Goal: Transaction & Acquisition: Purchase product/service

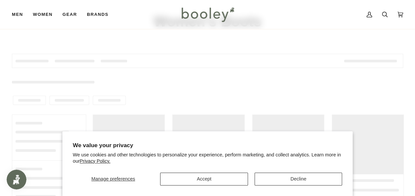
scroll to position [66, 0]
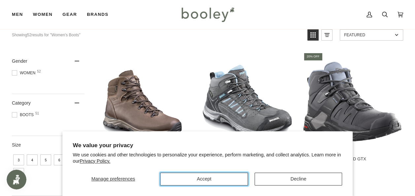
click at [207, 175] on button "Accept" at bounding box center [204, 179] width 88 height 13
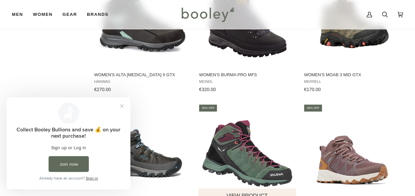
scroll to position [562, 0]
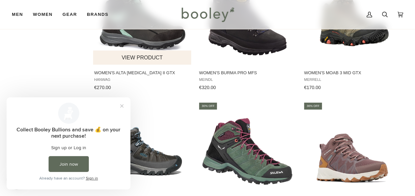
click at [134, 58] on button "View product" at bounding box center [142, 58] width 98 height 14
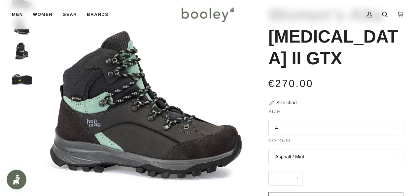
scroll to position [66, 0]
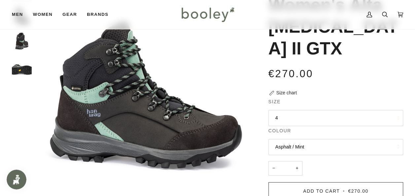
click at [293, 110] on button "4" at bounding box center [336, 118] width 135 height 16
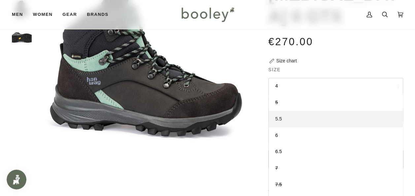
scroll to position [99, 0]
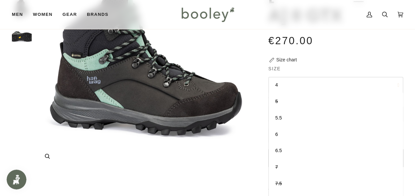
click at [245, 78] on img "Hanwag Women's Alta Bunion II GTX Asphalt / Mint - Booley Galway" at bounding box center [146, 58] width 222 height 222
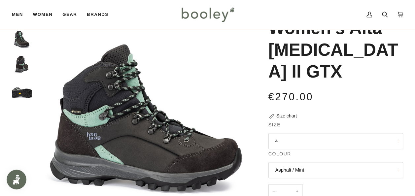
scroll to position [33, 0]
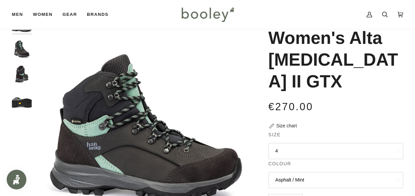
drag, startPoint x: 269, startPoint y: 40, endPoint x: 388, endPoint y: 67, distance: 122.1
click at [388, 67] on h1 "Women's Alta [MEDICAL_DATA] II GTX" at bounding box center [334, 59] width 130 height 65
copy h1 "Women's Alta [MEDICAL_DATA] II GTX"
